Goal: Submit feedback/report problem

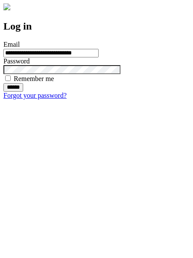
type input "**********"
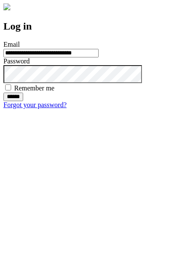
click at [23, 101] on input "******" at bounding box center [13, 96] width 20 height 9
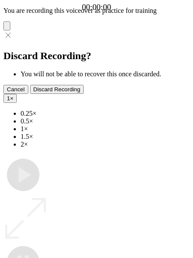
type input "**********"
